Goal: Task Accomplishment & Management: Manage account settings

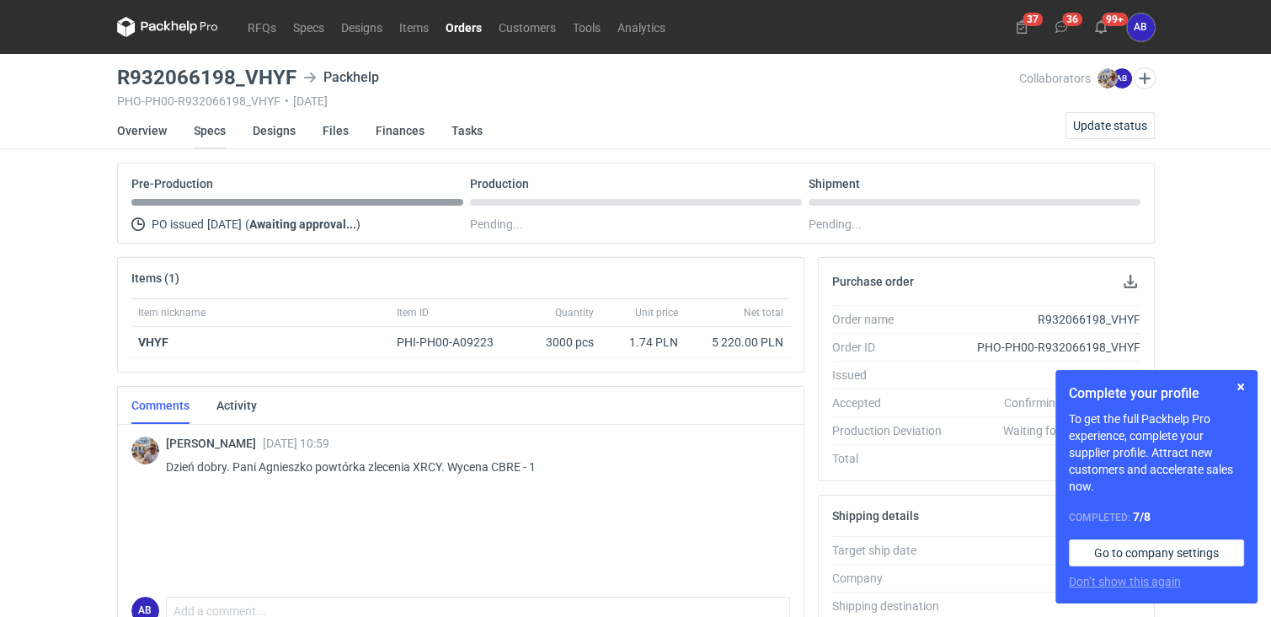
click at [203, 128] on link "Specs" at bounding box center [210, 130] width 32 height 37
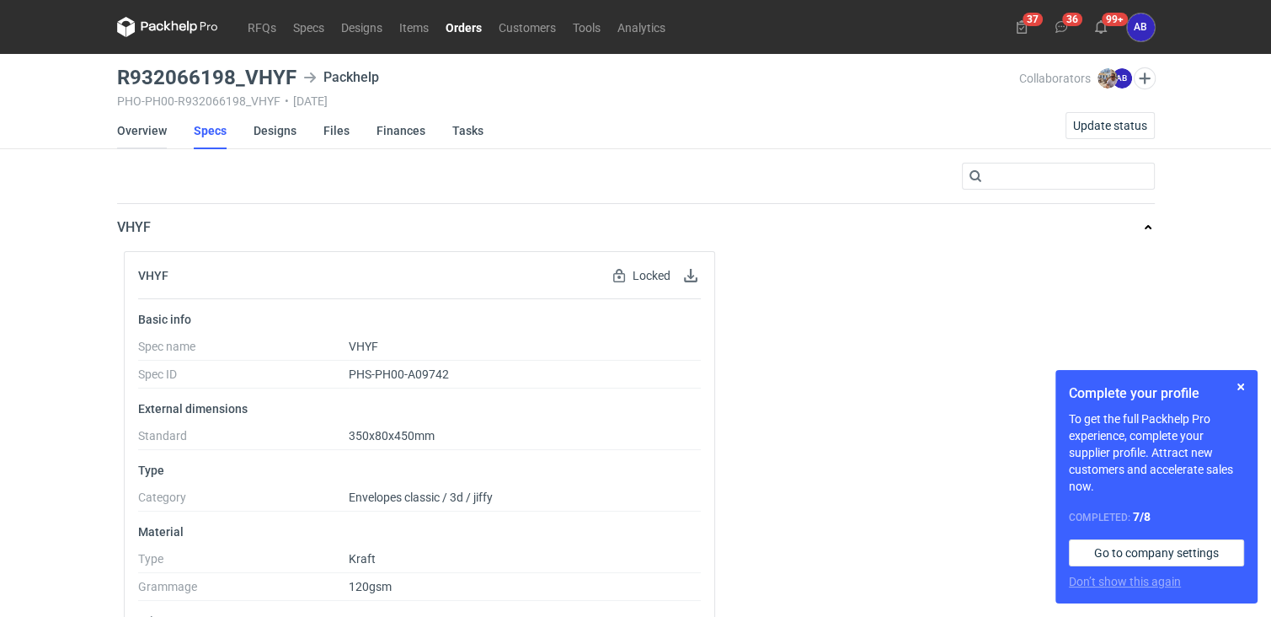
click at [145, 127] on link "Overview" at bounding box center [142, 130] width 50 height 37
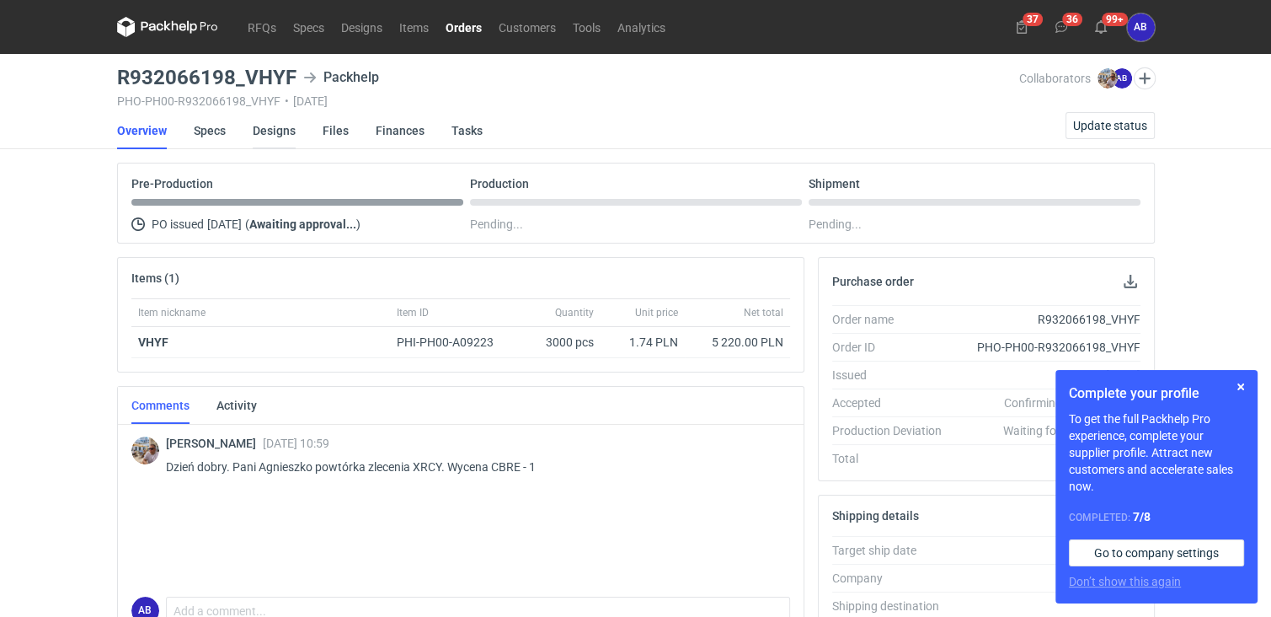
click at [274, 133] on link "Designs" at bounding box center [274, 130] width 43 height 37
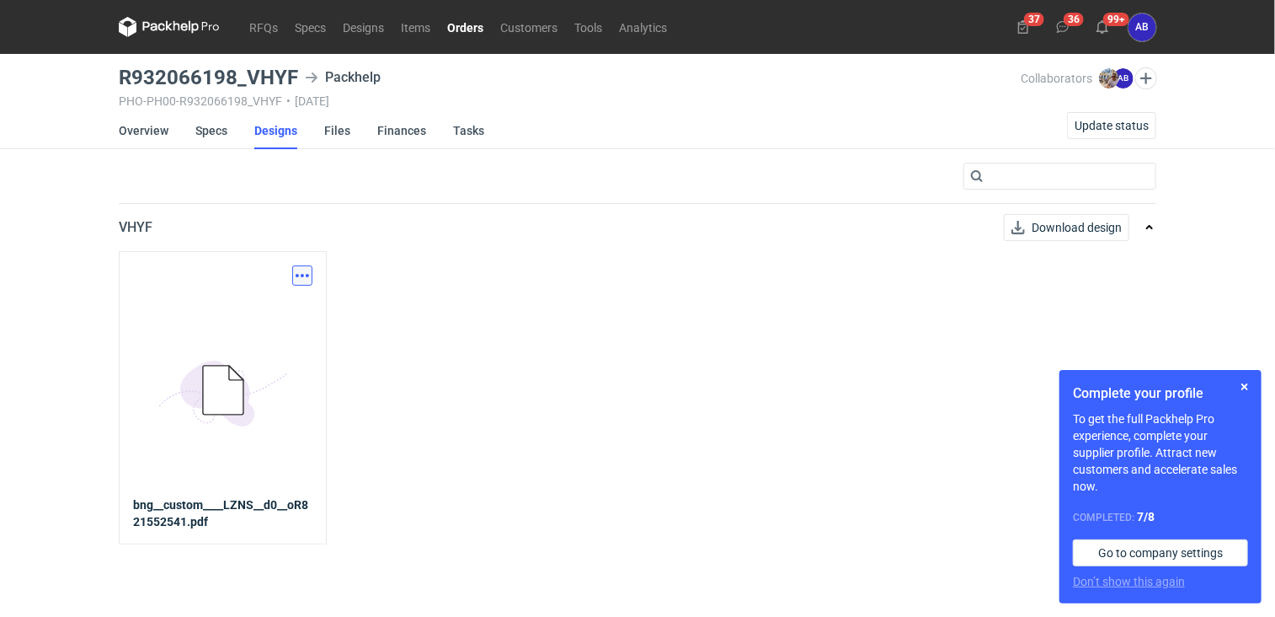
click at [300, 276] on button "button" at bounding box center [302, 275] width 20 height 20
click at [255, 313] on link "Download design part" at bounding box center [228, 311] width 155 height 27
